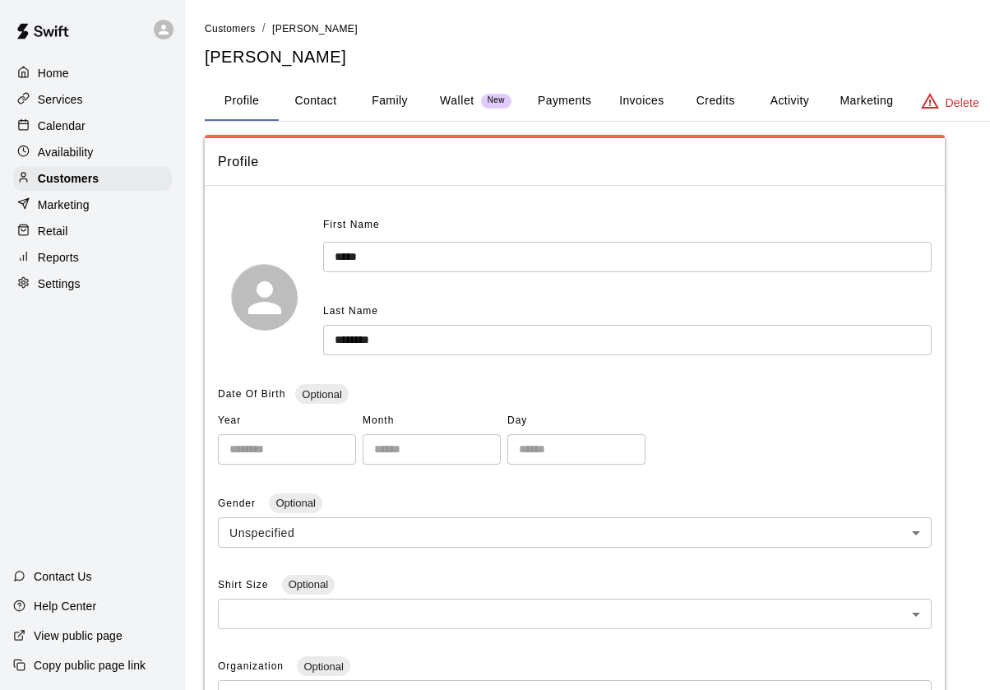
click at [53, 77] on p "Home" at bounding box center [53, 73] width 31 height 16
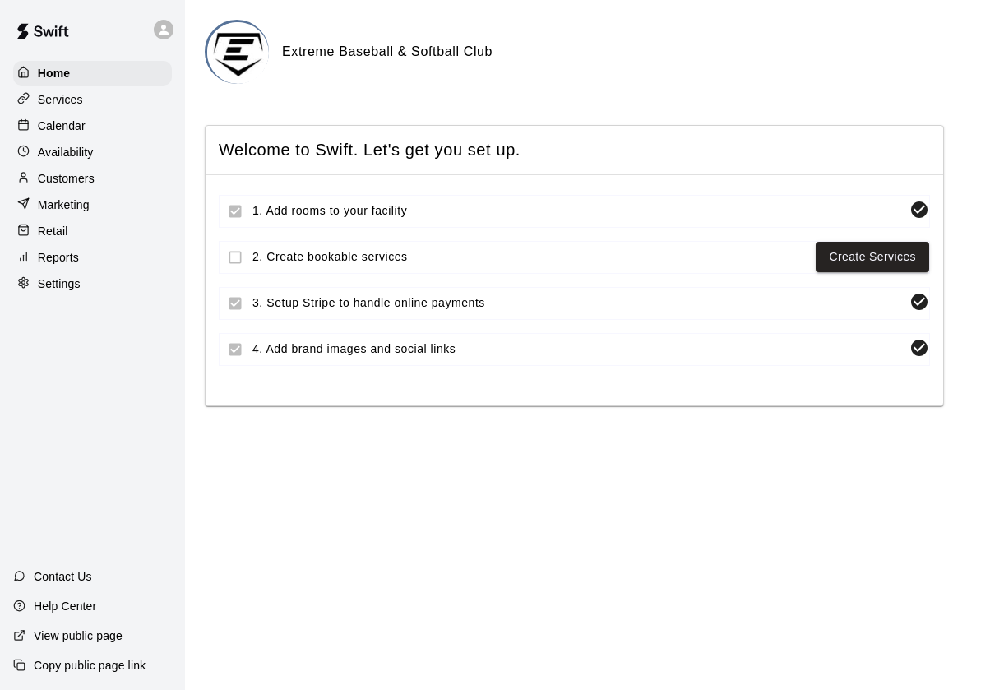
click at [239, 65] on img at bounding box center [238, 53] width 62 height 62
click at [52, 39] on img at bounding box center [43, 31] width 86 height 49
click at [80, 638] on p "View public page" at bounding box center [78, 636] width 89 height 16
click at [160, 31] on icon at bounding box center [163, 29] width 15 height 15
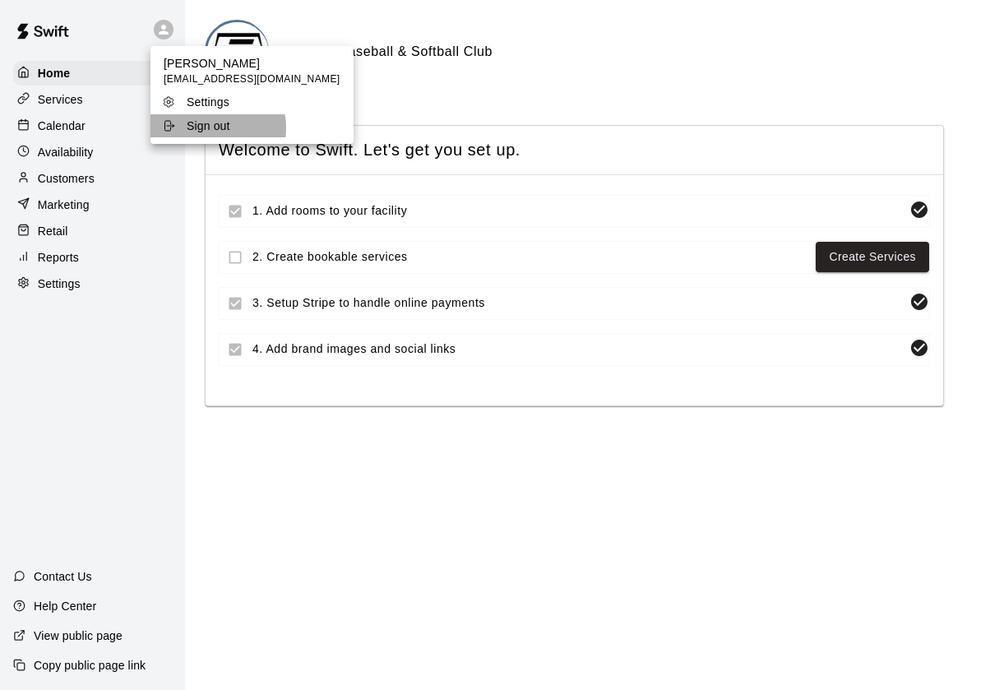
click at [206, 127] on p "Sign out" at bounding box center [209, 126] width 44 height 16
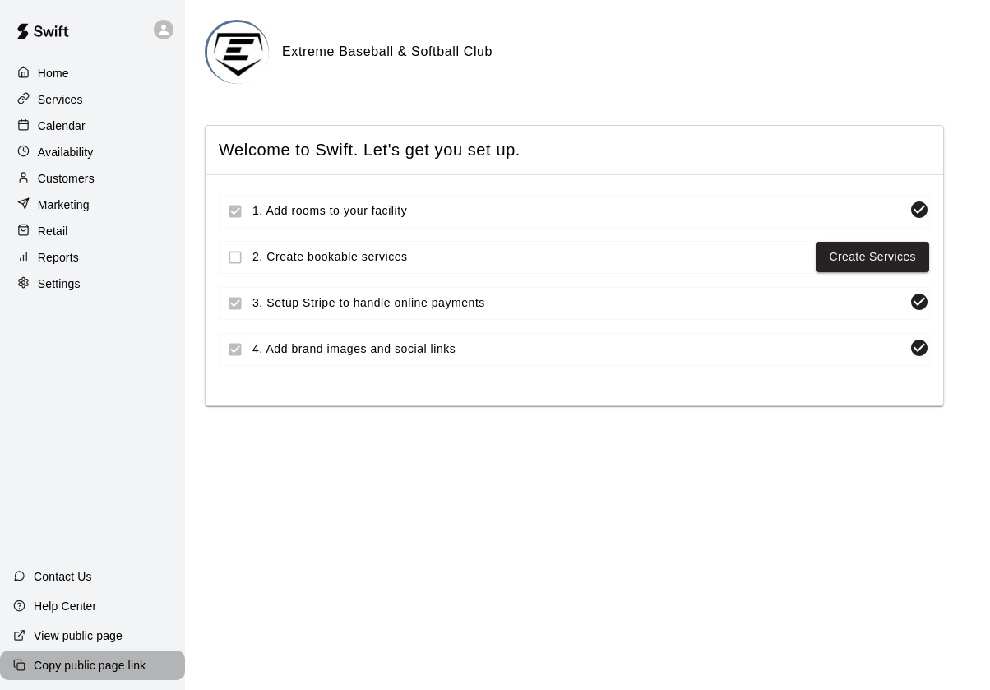
click at [86, 662] on p "Copy public page link" at bounding box center [90, 665] width 112 height 16
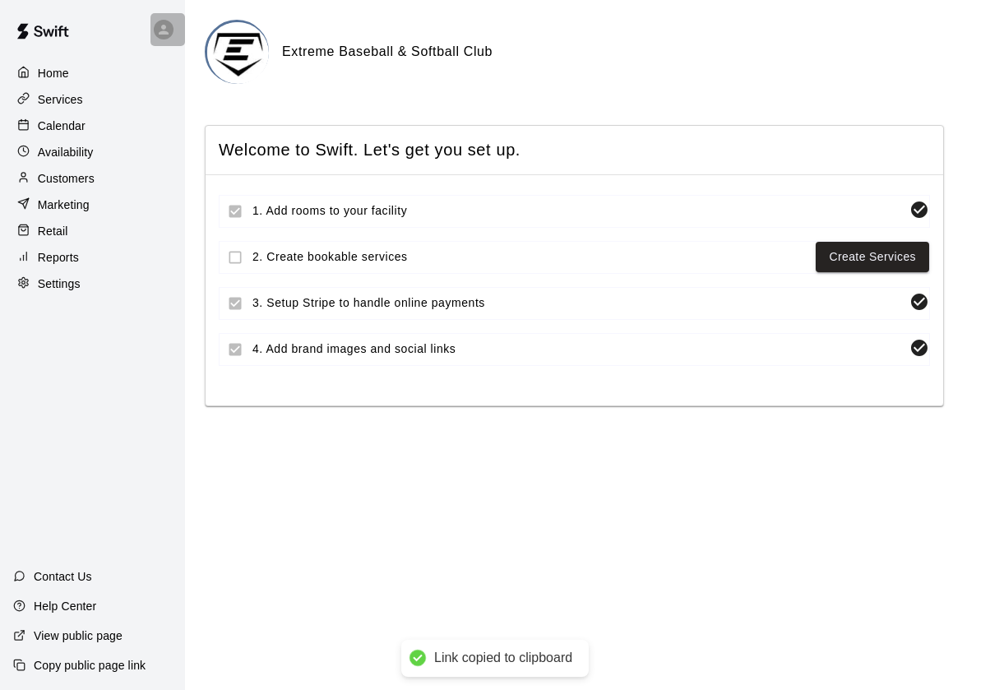
click at [156, 38] on div at bounding box center [168, 29] width 35 height 33
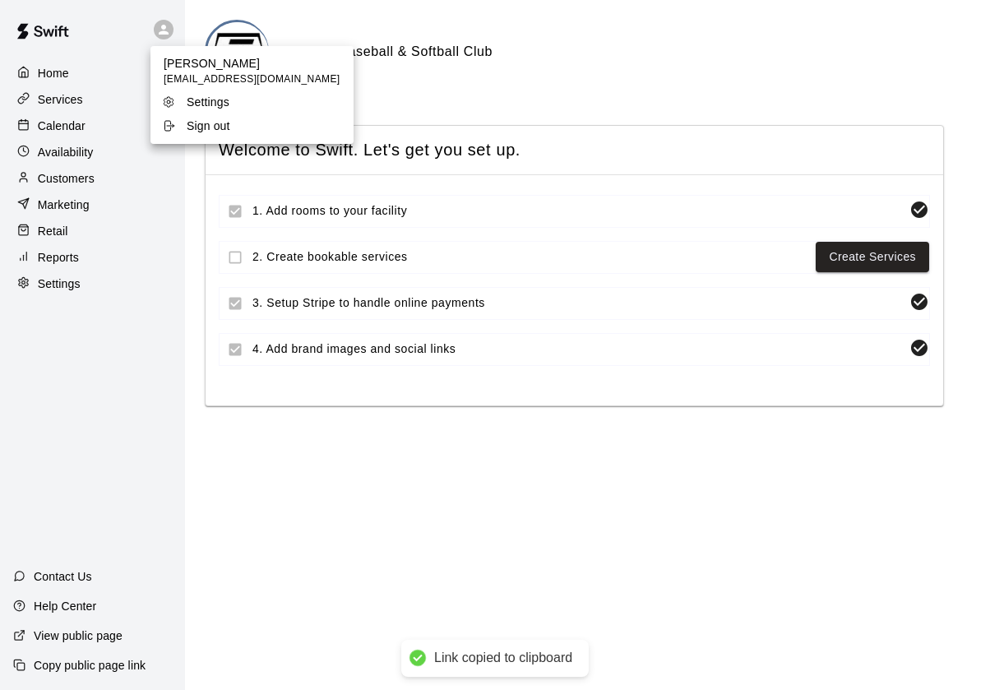
click at [209, 131] on p "Sign out" at bounding box center [209, 126] width 44 height 16
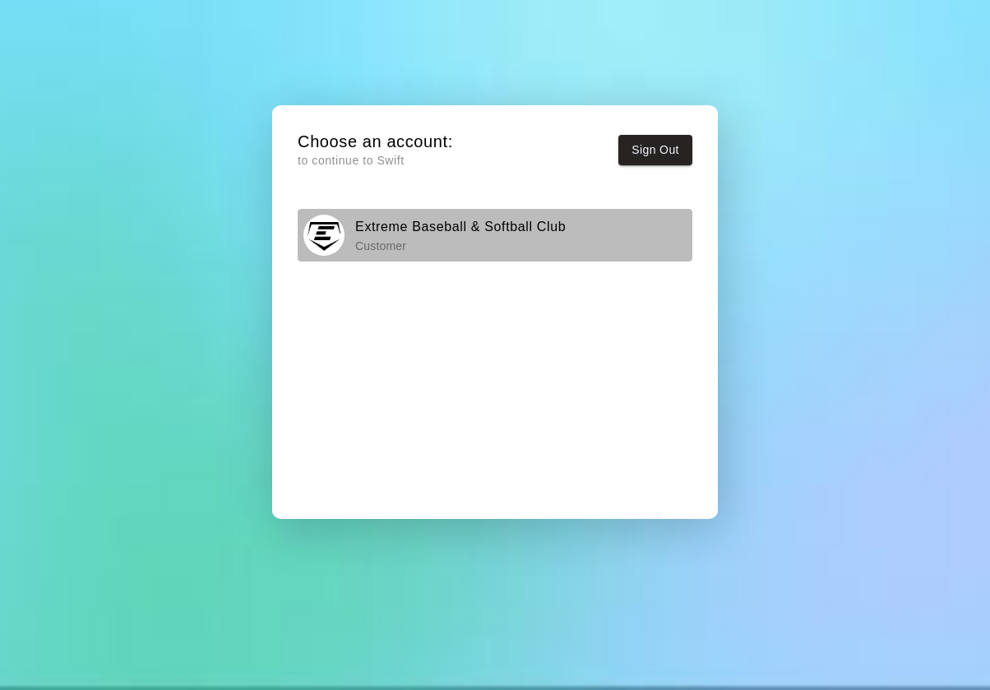
click at [442, 234] on h6 "Extreme Baseball & Softball Club" at bounding box center [460, 226] width 211 height 21
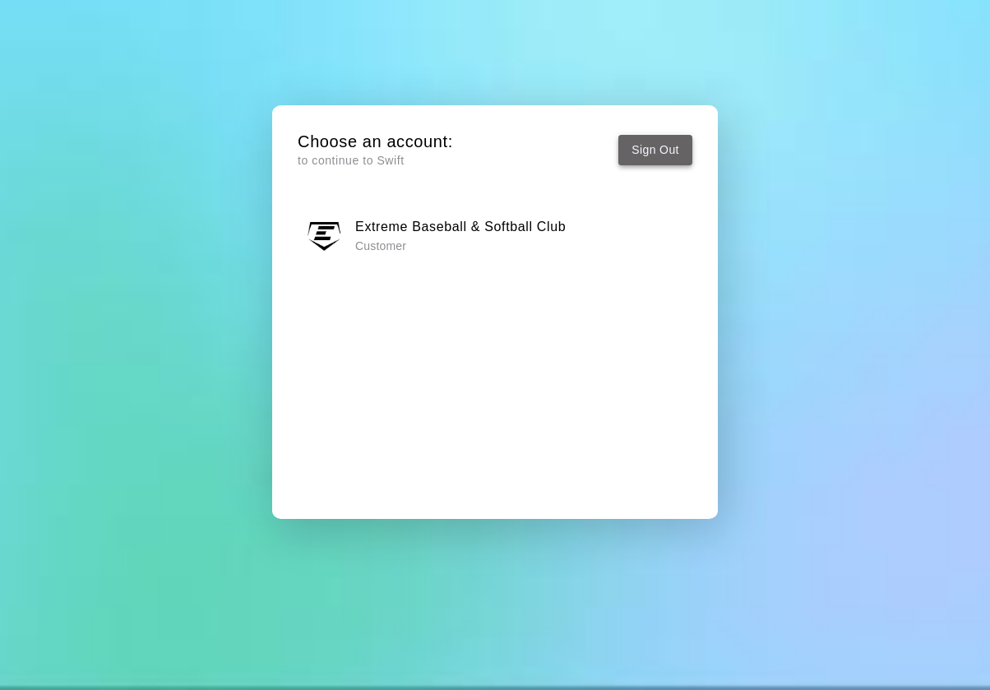
click at [640, 153] on button "Sign Out" at bounding box center [655, 150] width 74 height 30
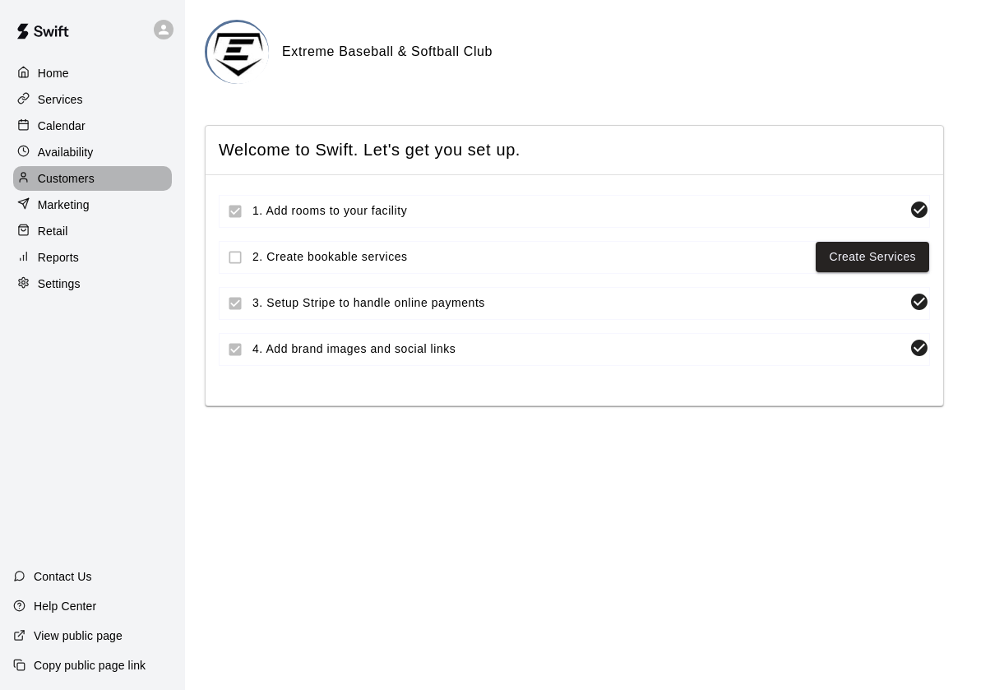
click at [72, 176] on p "Customers" at bounding box center [66, 178] width 57 height 16
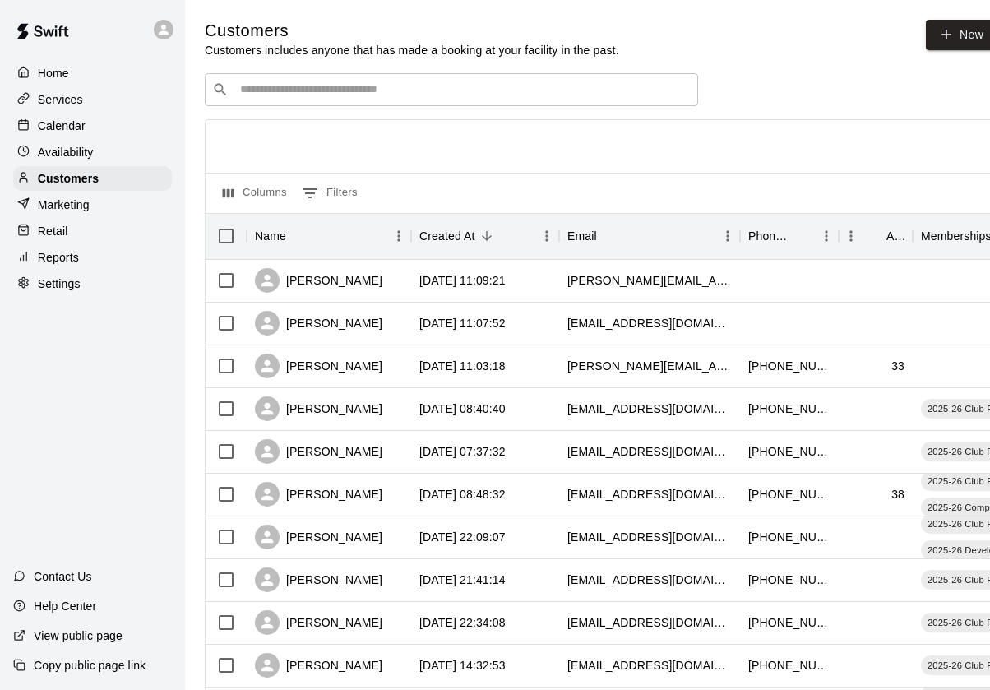
click at [76, 103] on p "Services" at bounding box center [60, 99] width 45 height 16
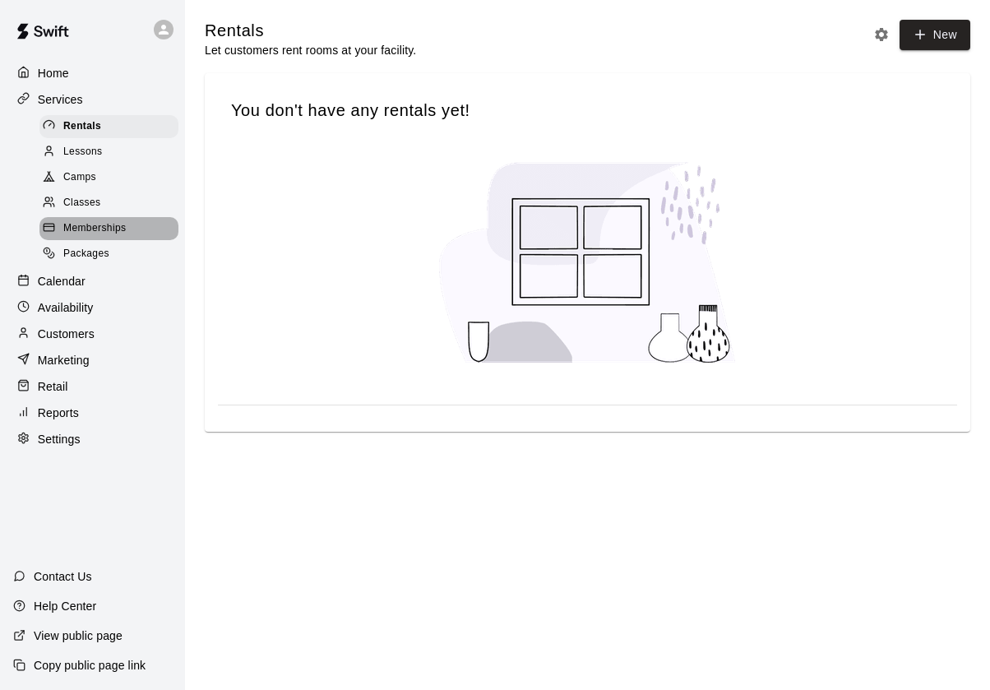
click at [91, 223] on span "Memberships" at bounding box center [94, 228] width 63 height 16
